Goal: Task Accomplishment & Management: Manage account settings

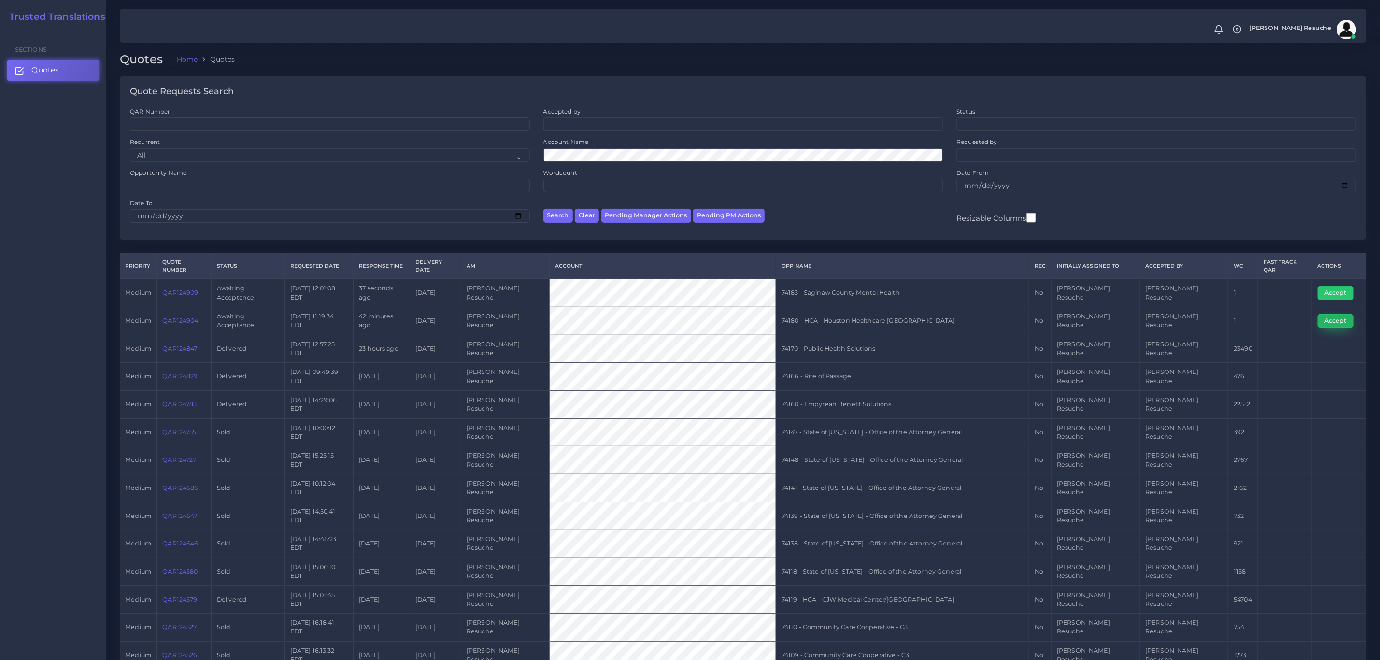
click at [1335, 314] on button "Accept" at bounding box center [1336, 321] width 36 height 14
click at [864, 307] on td "74180 - HCA - Houston Healthcare [GEOGRAPHIC_DATA]" at bounding box center [902, 321] width 253 height 28
copy tr "74180 - HCA - Houston Healthcare [GEOGRAPHIC_DATA]"
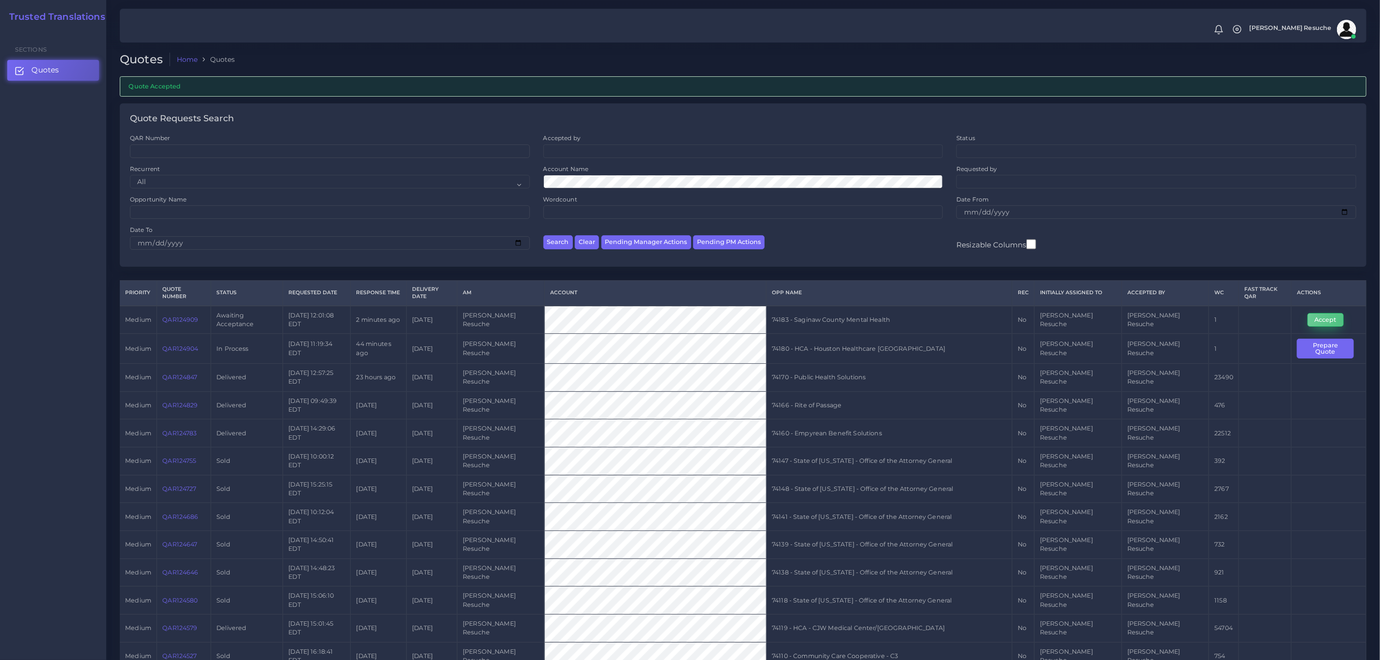
click at [1337, 314] on button "Accept" at bounding box center [1326, 320] width 36 height 14
click at [820, 310] on td "74183 - Saginaw County Mental Health" at bounding box center [890, 320] width 246 height 28
copy tr "74183 - Saginaw County Mental Health"
